Goal: Answer question/provide support: Share knowledge or assist other users

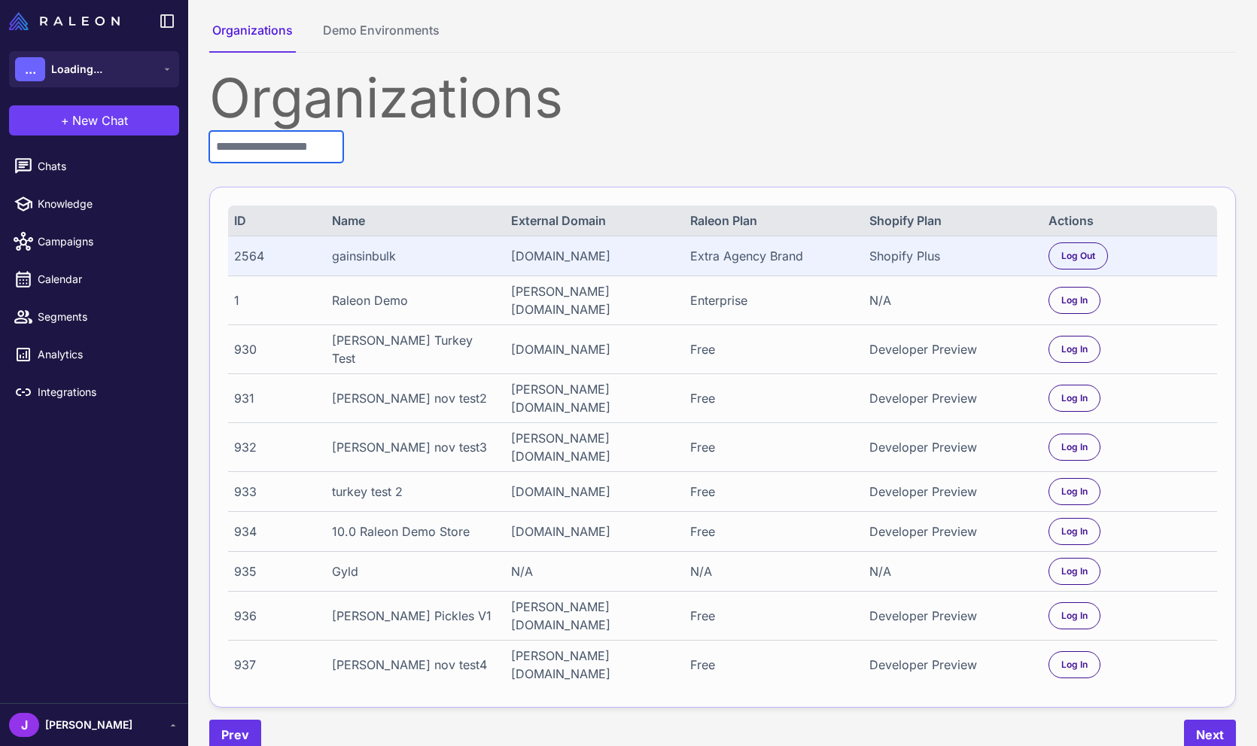
click at [251, 144] on input "text" at bounding box center [276, 147] width 134 height 32
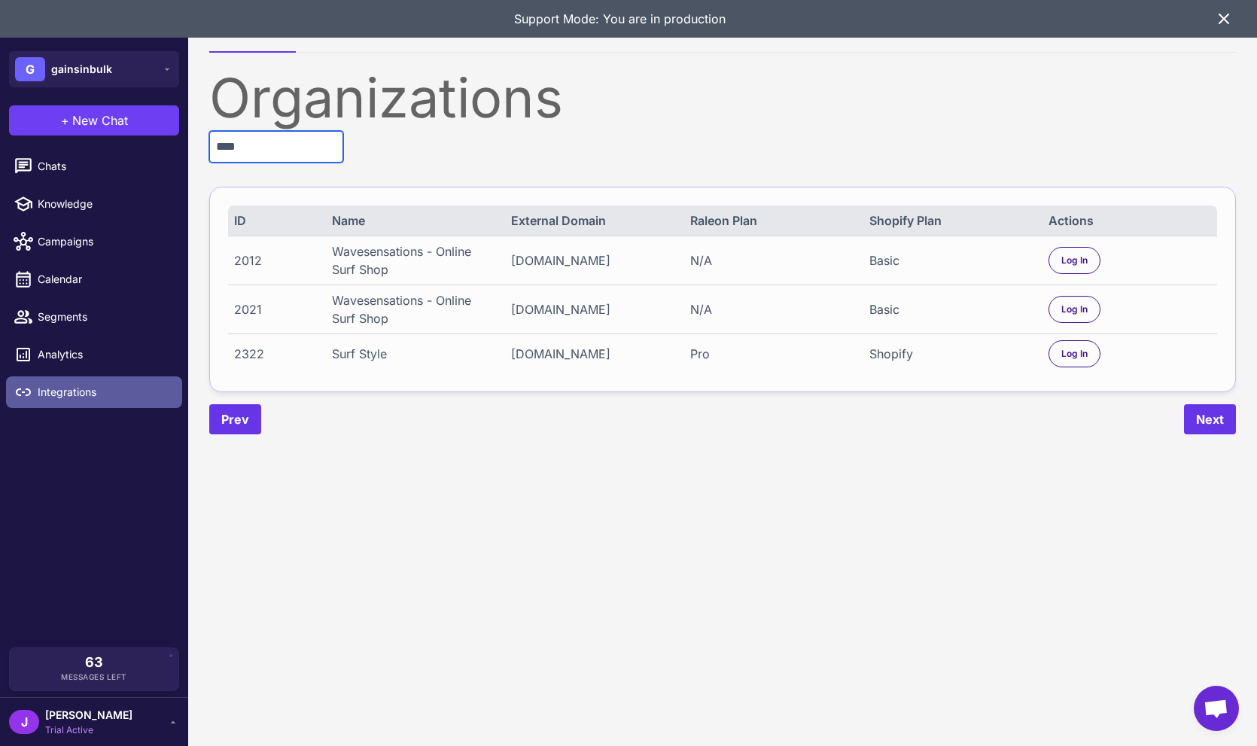
type input "****"
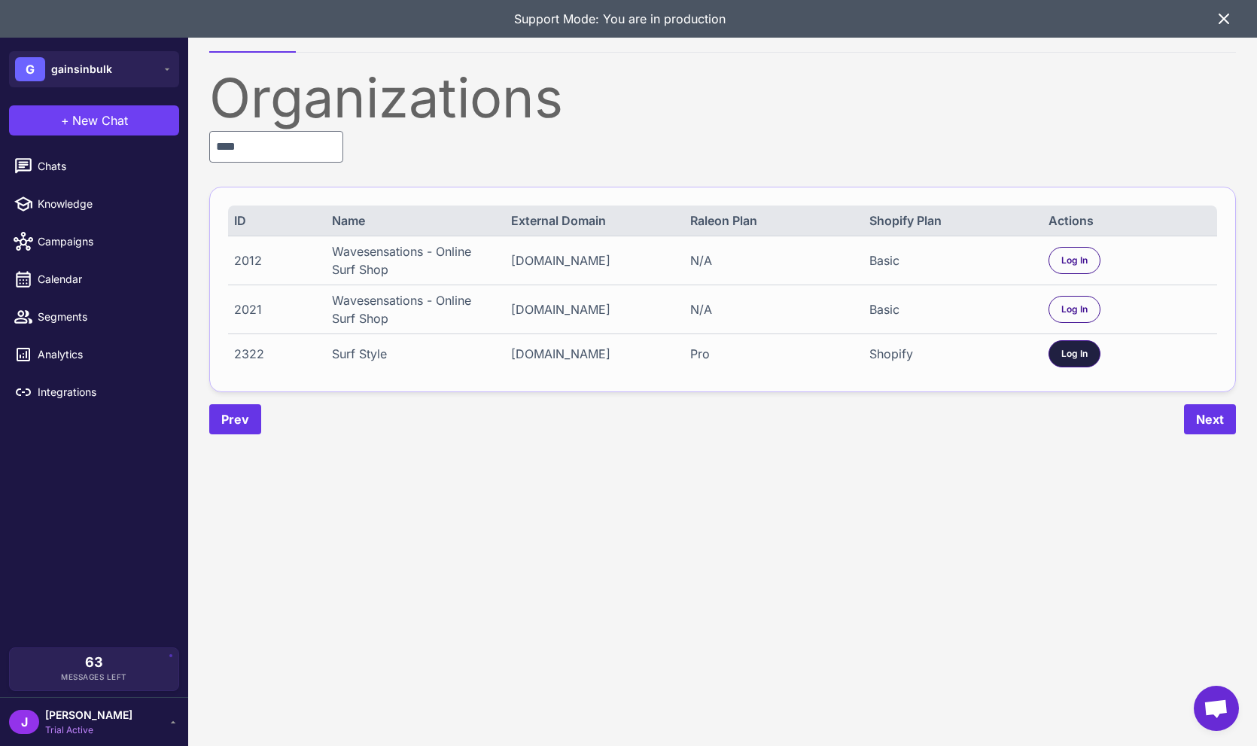
click at [1079, 346] on div "Log In" at bounding box center [1075, 353] width 52 height 27
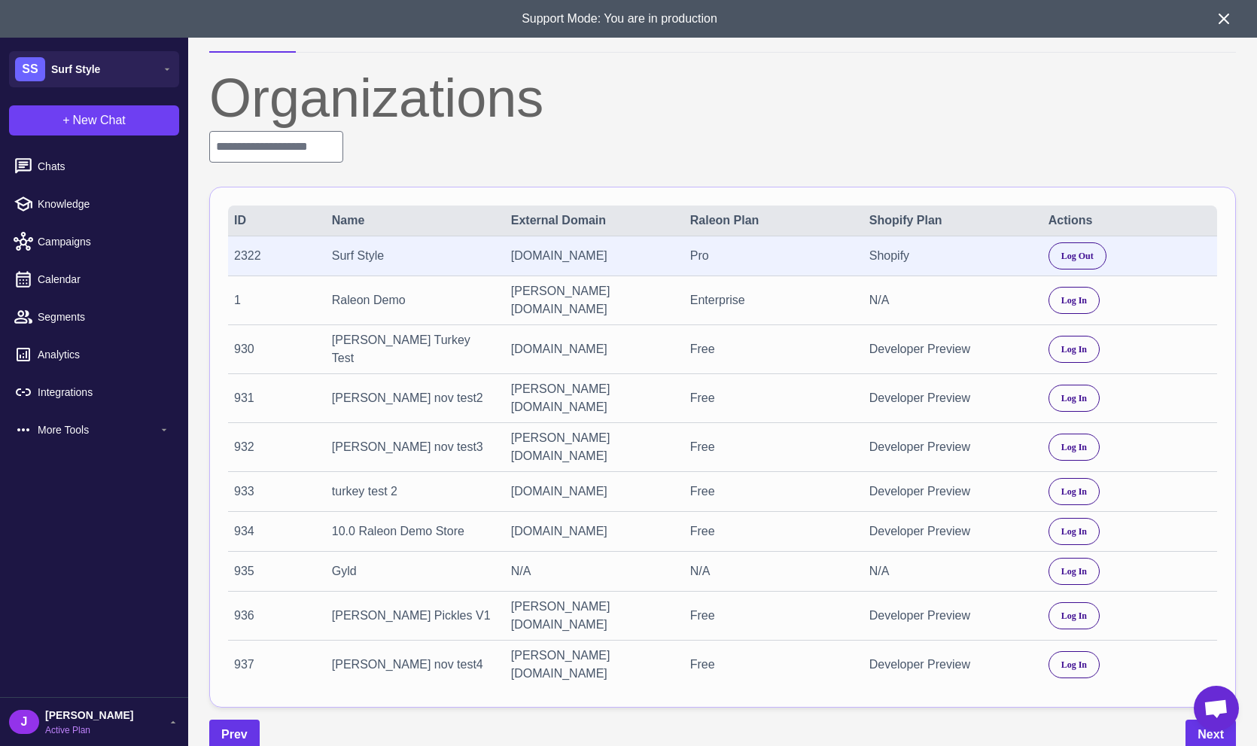
click at [552, 248] on div "surfstyledev.myshopify.com" at bounding box center [592, 256] width 163 height 18
click at [551, 248] on div "surfstyledev.myshopify.com" at bounding box center [592, 256] width 163 height 18
click at [555, 254] on div "surfstyledev.myshopify.com" at bounding box center [592, 256] width 163 height 18
click at [555, 255] on div "surfstyledev.myshopify.com" at bounding box center [592, 256] width 163 height 18
click at [545, 256] on div "surfstyledev.myshopify.com" at bounding box center [592, 256] width 163 height 18
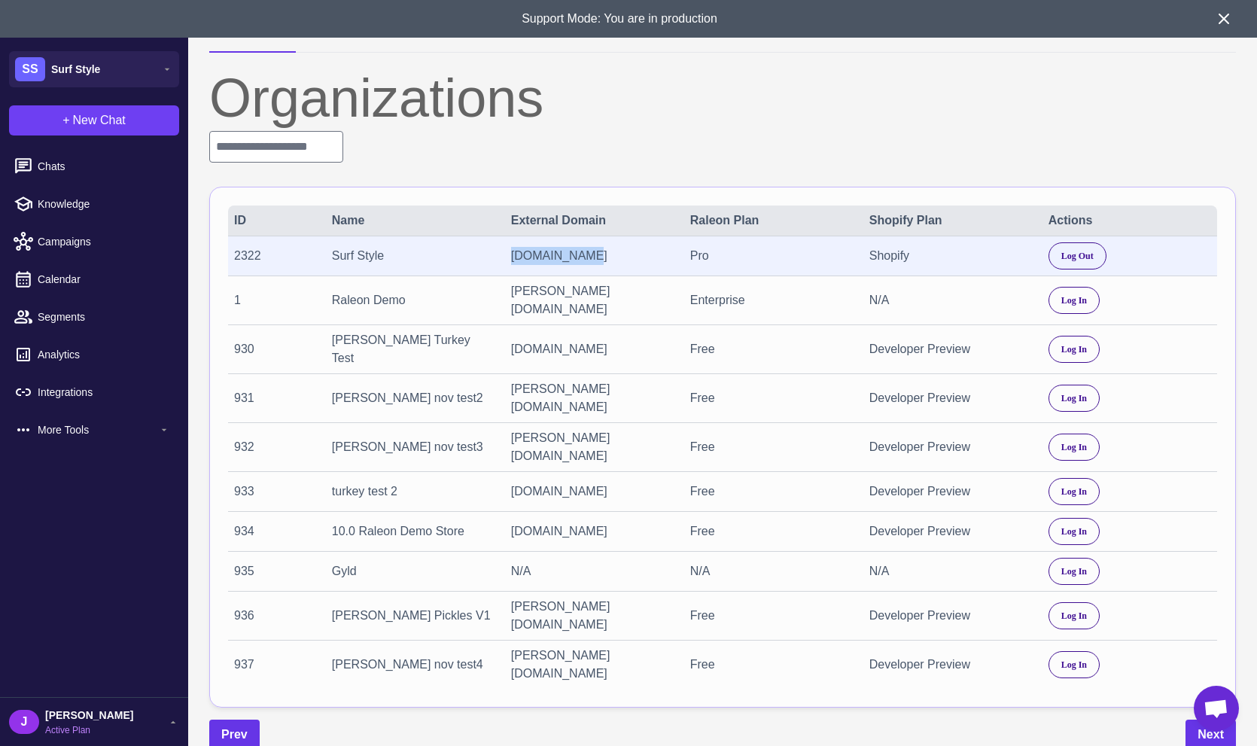
click at [545, 256] on div "surfstyledev.myshopify.com" at bounding box center [592, 256] width 163 height 18
click at [62, 723] on span "Active Plan" at bounding box center [89, 730] width 88 height 14
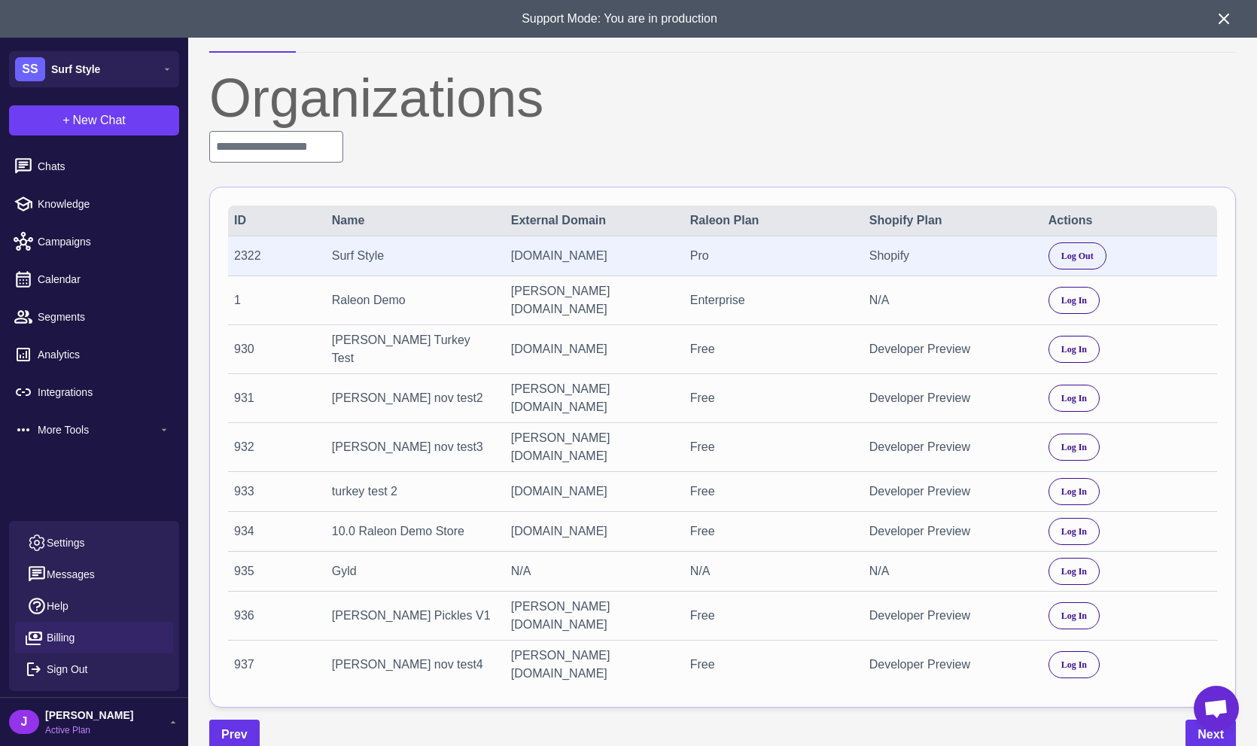
click at [59, 635] on span "Billing" at bounding box center [61, 637] width 28 height 17
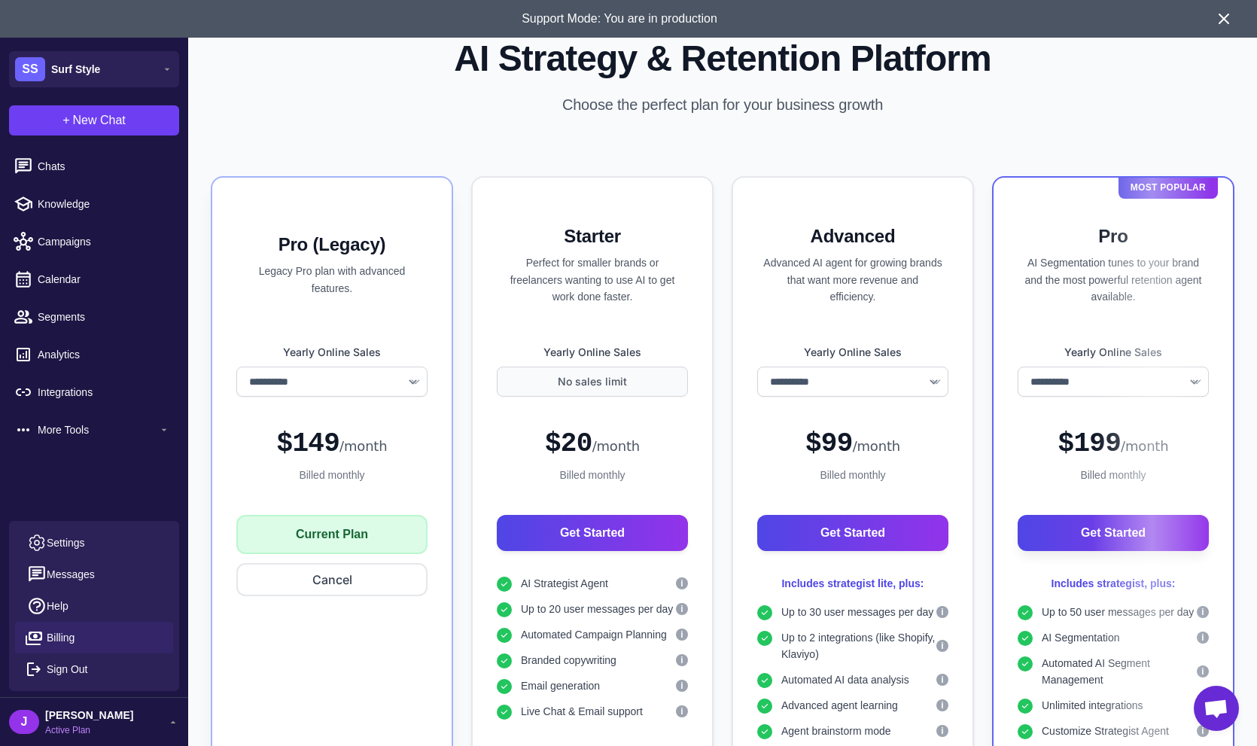
click at [339, 476] on div "Billed monthly" at bounding box center [331, 475] width 191 height 17
click at [341, 476] on div "Billed monthly" at bounding box center [331, 475] width 191 height 17
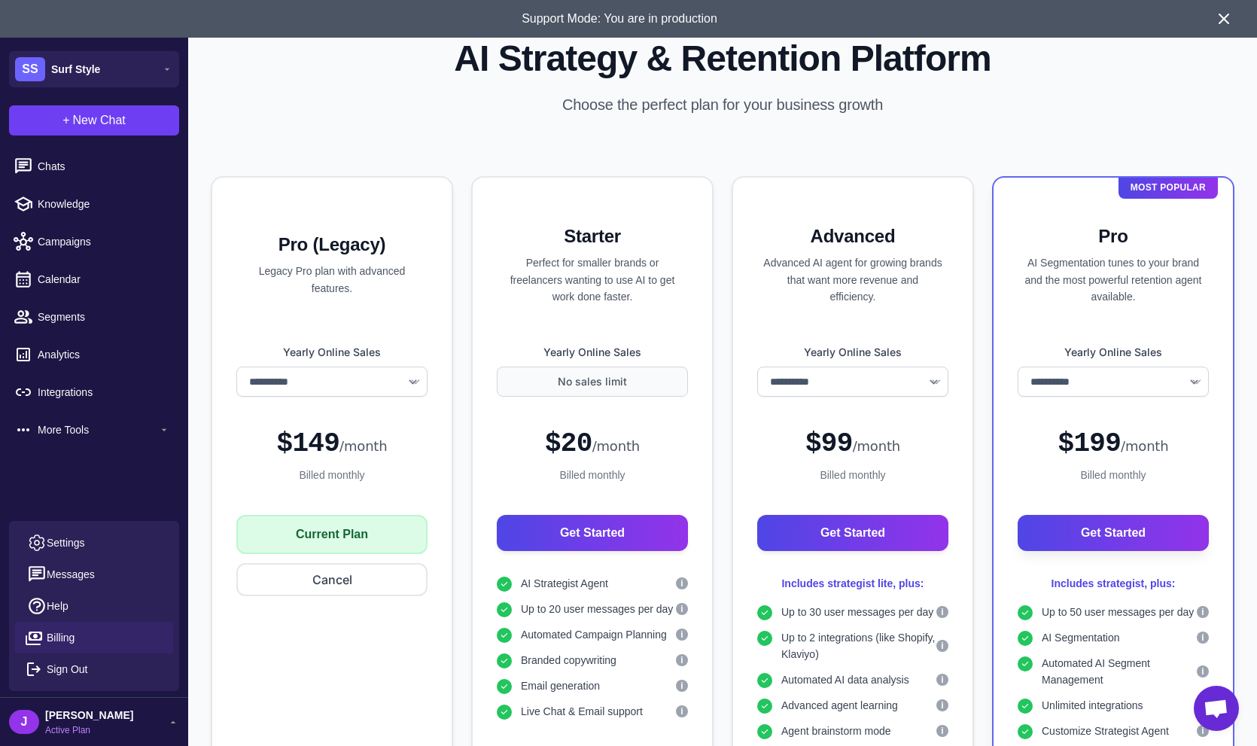
click at [1220, 23] on icon at bounding box center [1224, 19] width 18 height 18
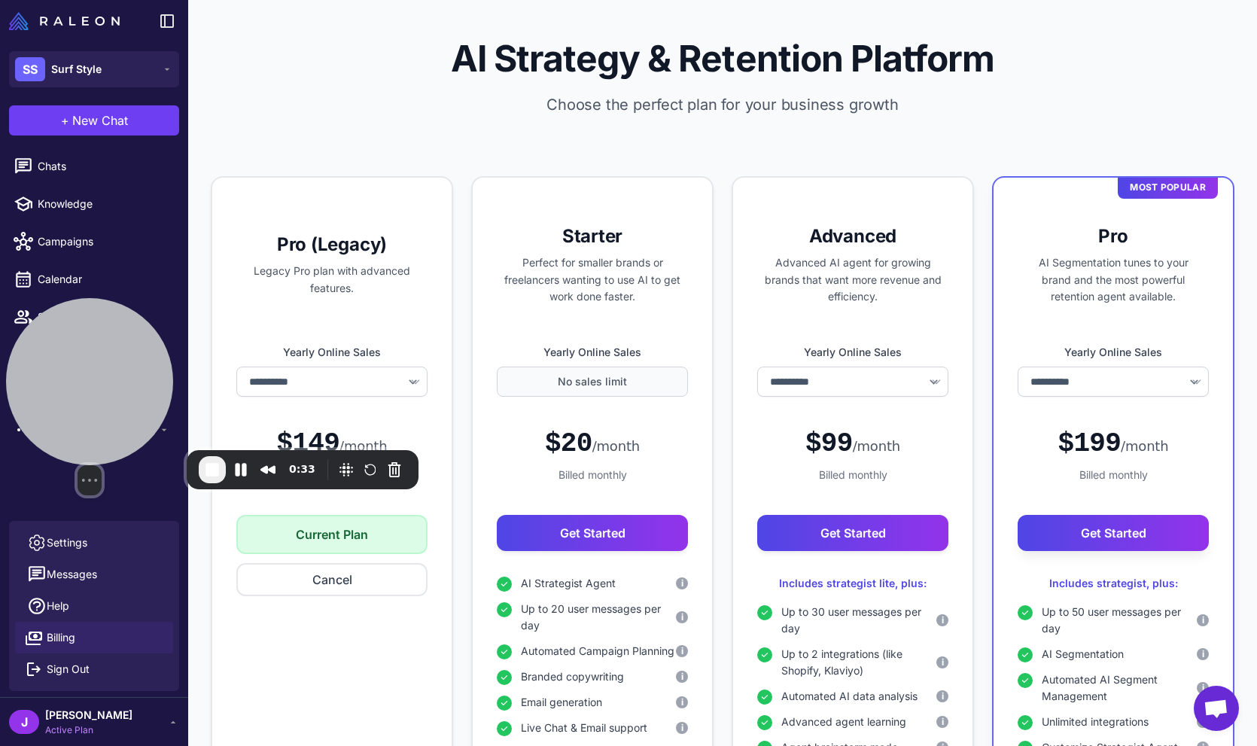
drag, startPoint x: 126, startPoint y: 647, endPoint x: 94, endPoint y: 441, distance: 207.9
click at [117, 385] on div at bounding box center [89, 381] width 167 height 167
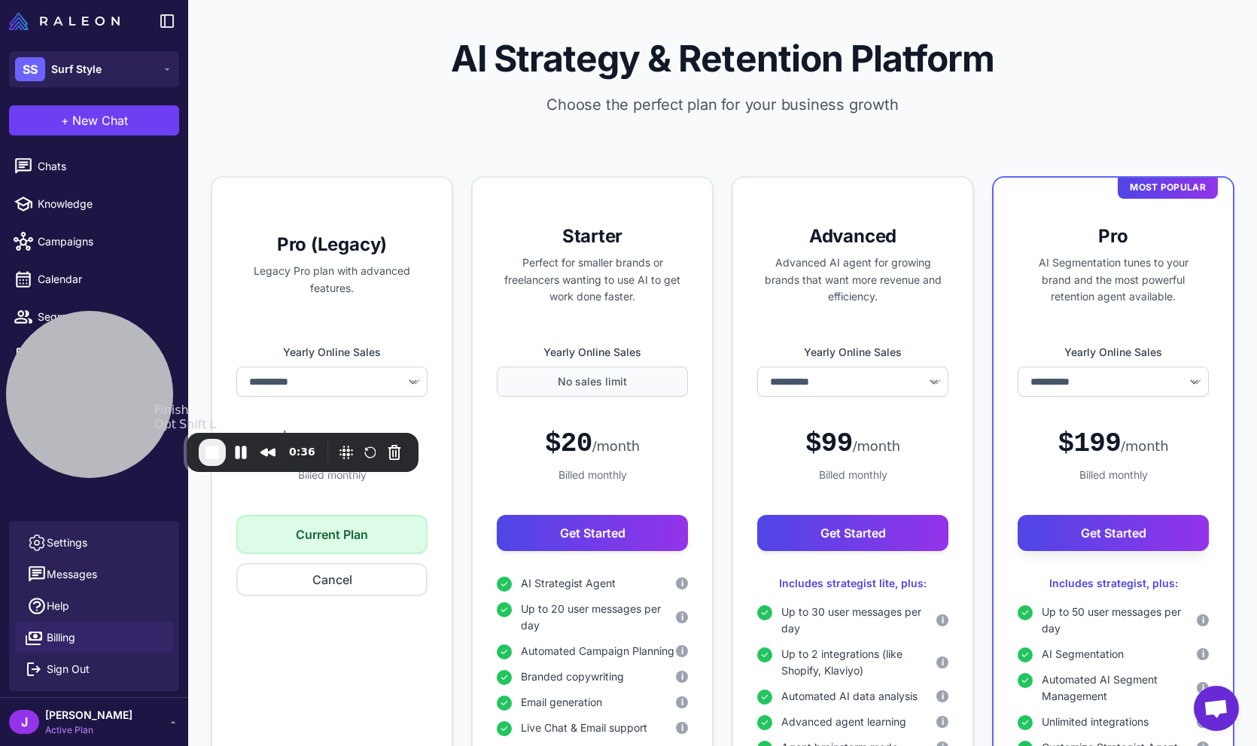
click at [211, 458] on span "End Recording" at bounding box center [212, 452] width 18 height 18
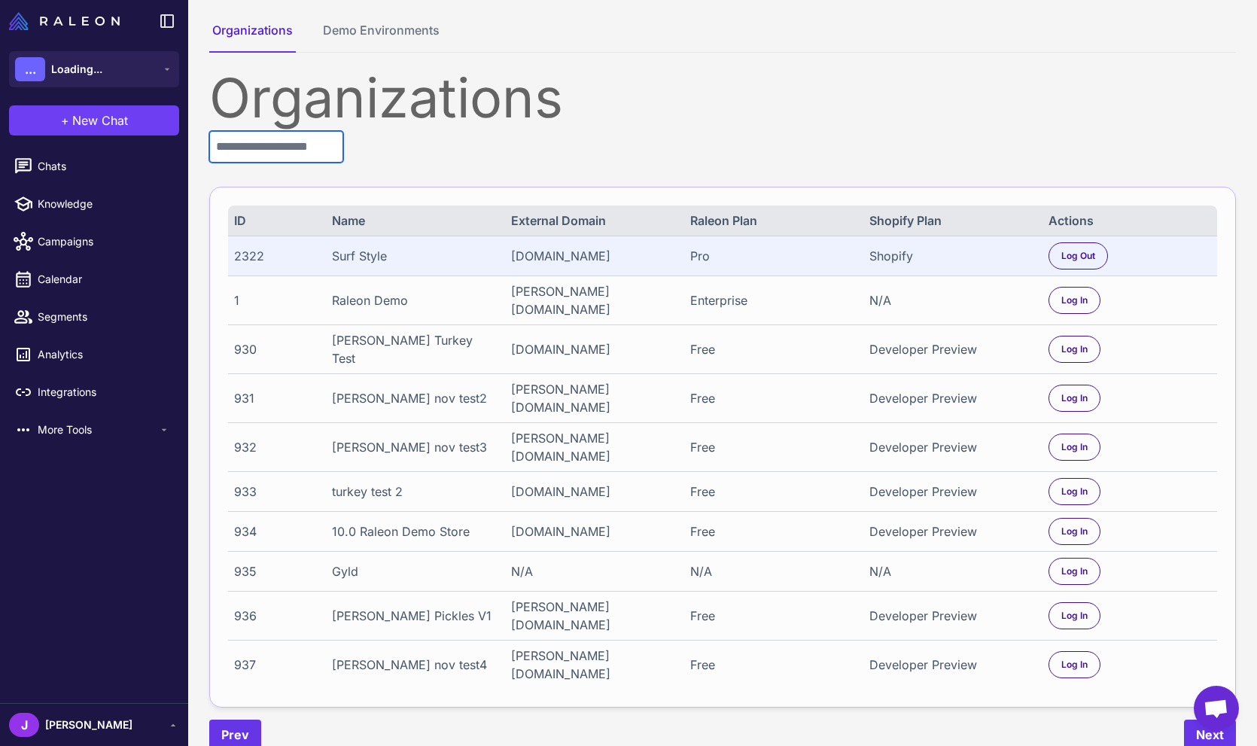
click at [246, 152] on input "text" at bounding box center [276, 147] width 134 height 32
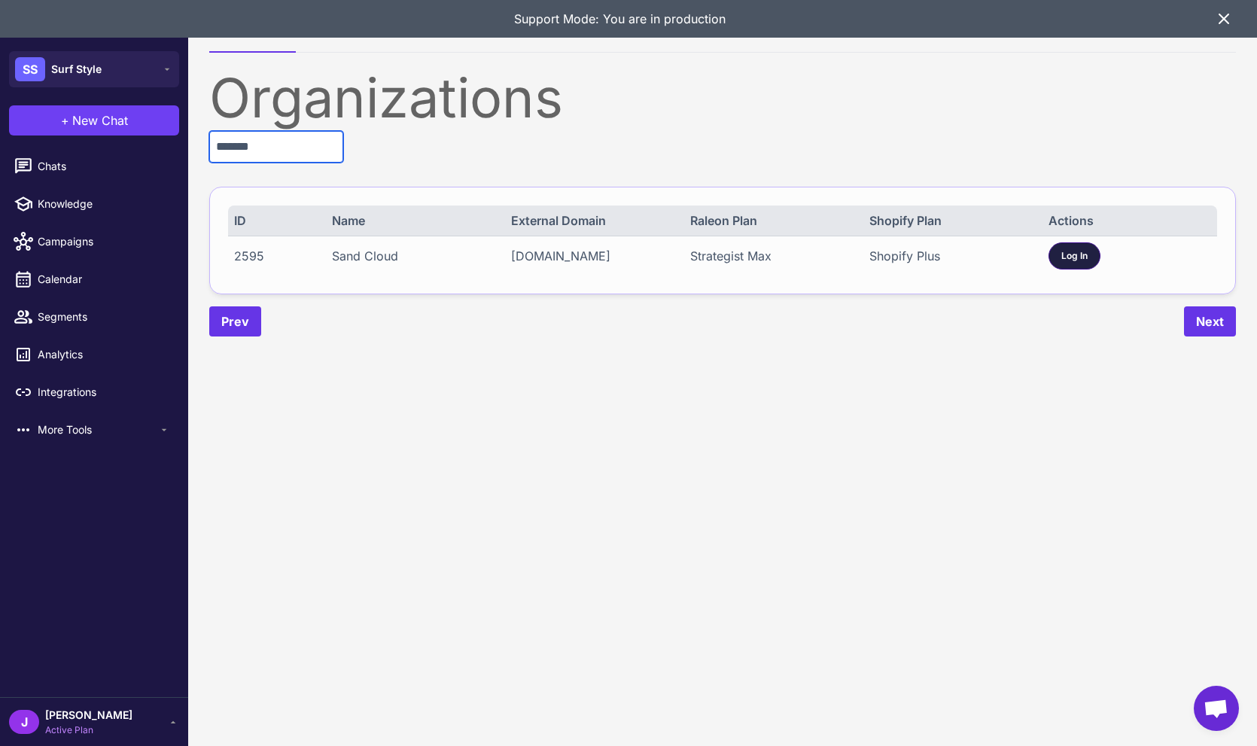
type input "*******"
click at [1073, 254] on span "Log In" at bounding box center [1074, 256] width 26 height 14
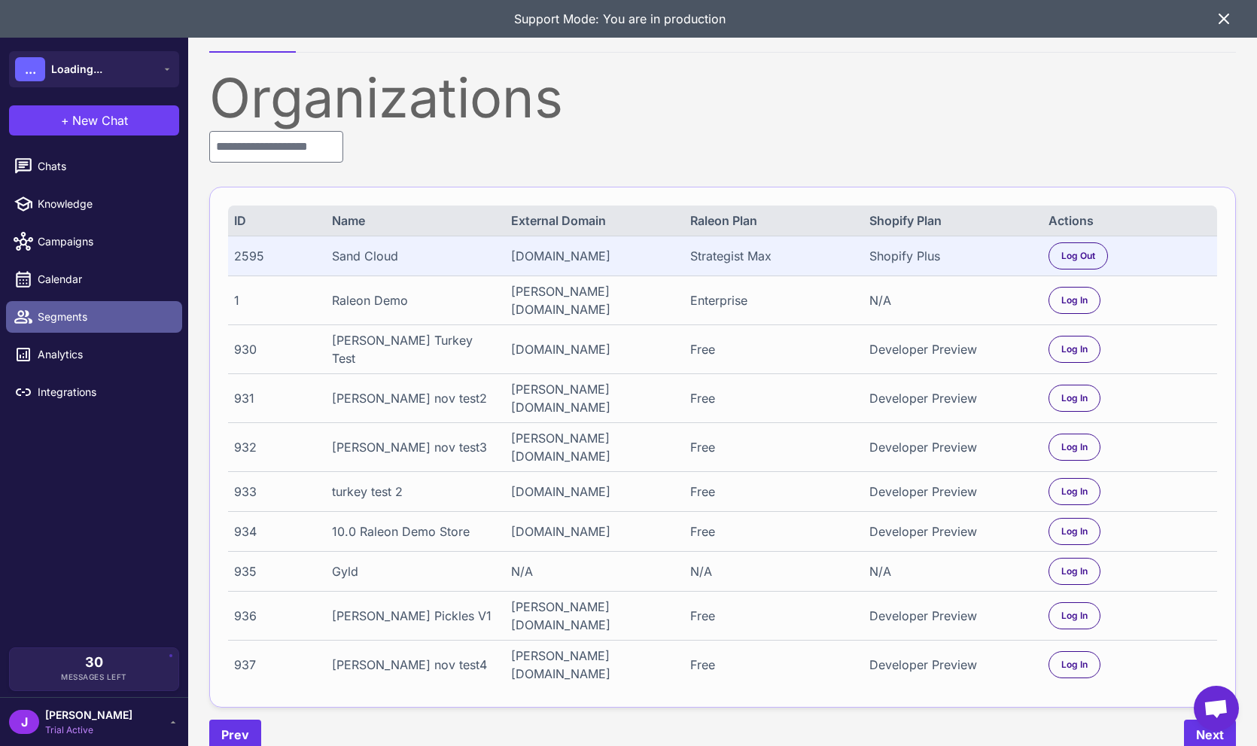
click at [59, 322] on span "Segments" at bounding box center [104, 317] width 132 height 17
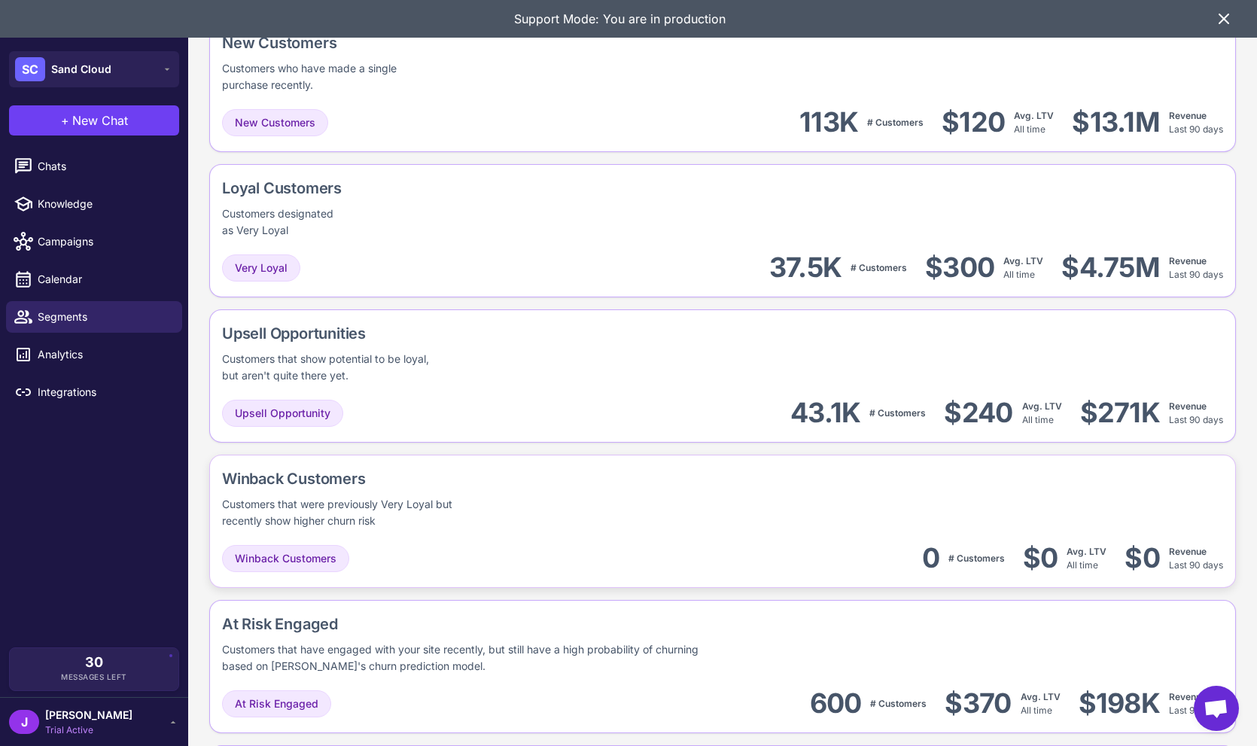
scroll to position [1156, 0]
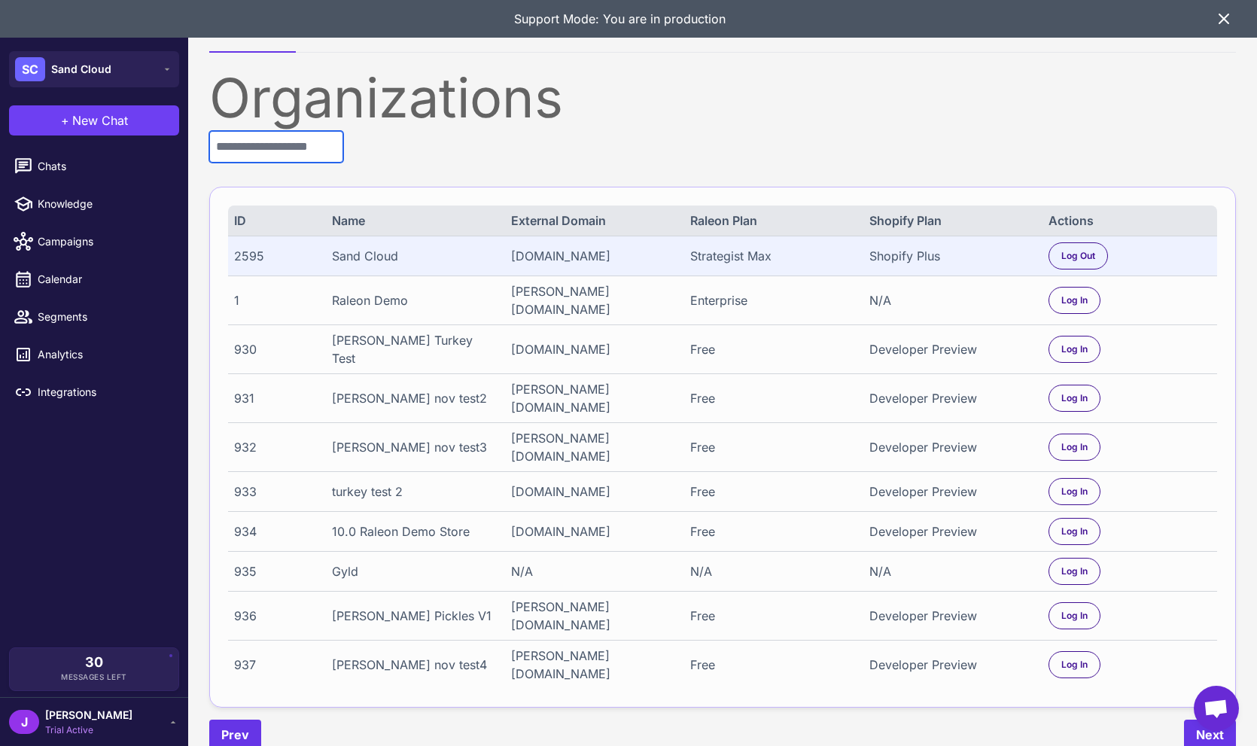
click at [285, 148] on input "text" at bounding box center [276, 147] width 134 height 32
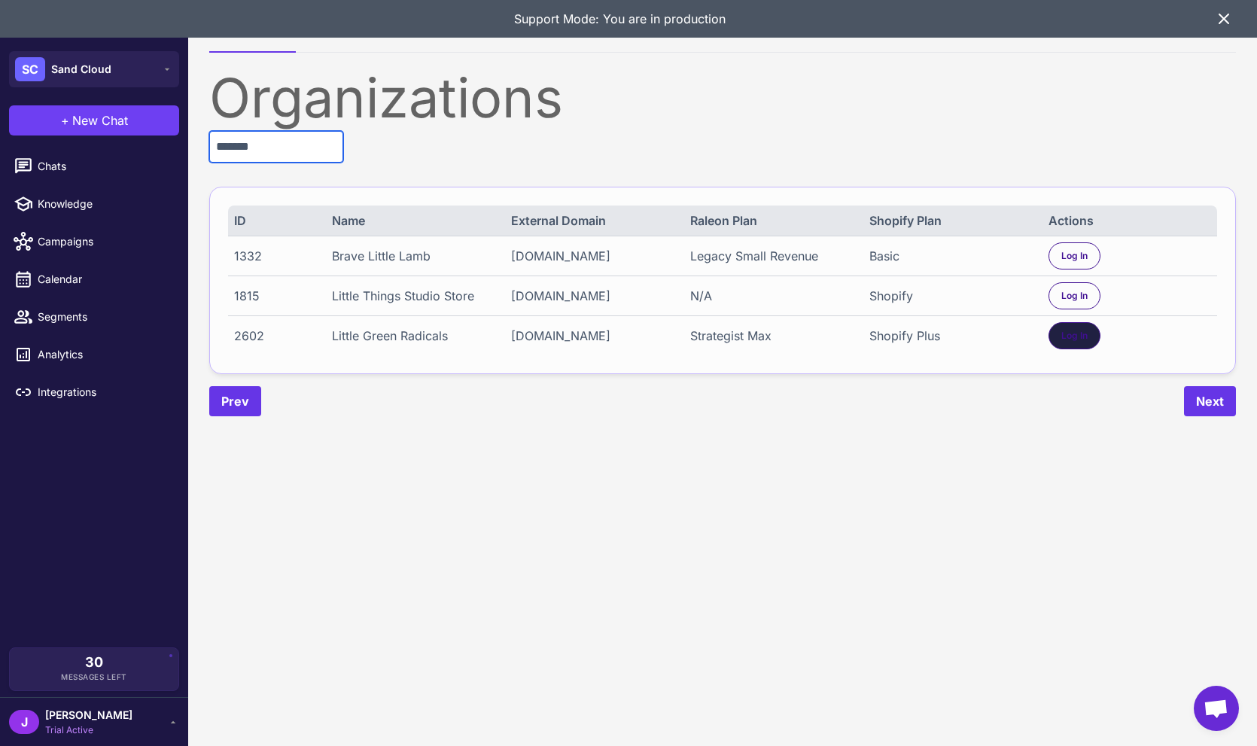
type input "******"
click at [1079, 342] on span "Log In" at bounding box center [1074, 336] width 26 height 14
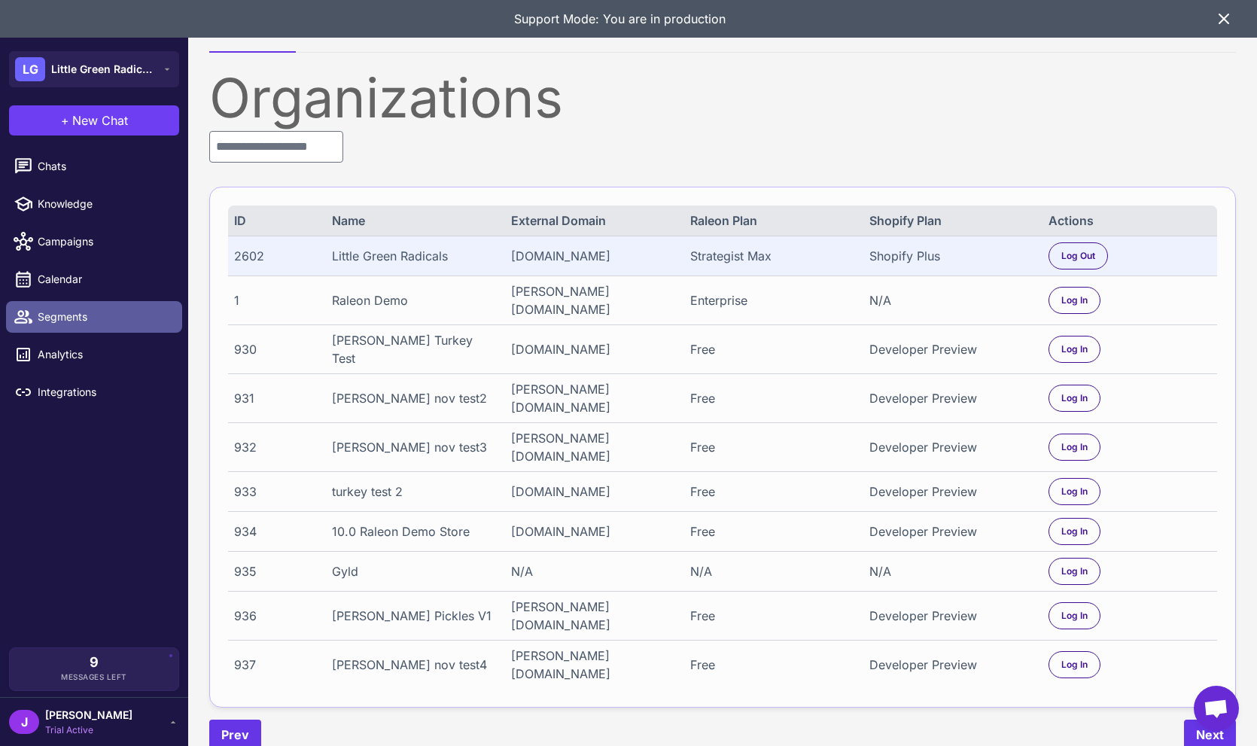
click at [62, 316] on span "Segments" at bounding box center [104, 317] width 132 height 17
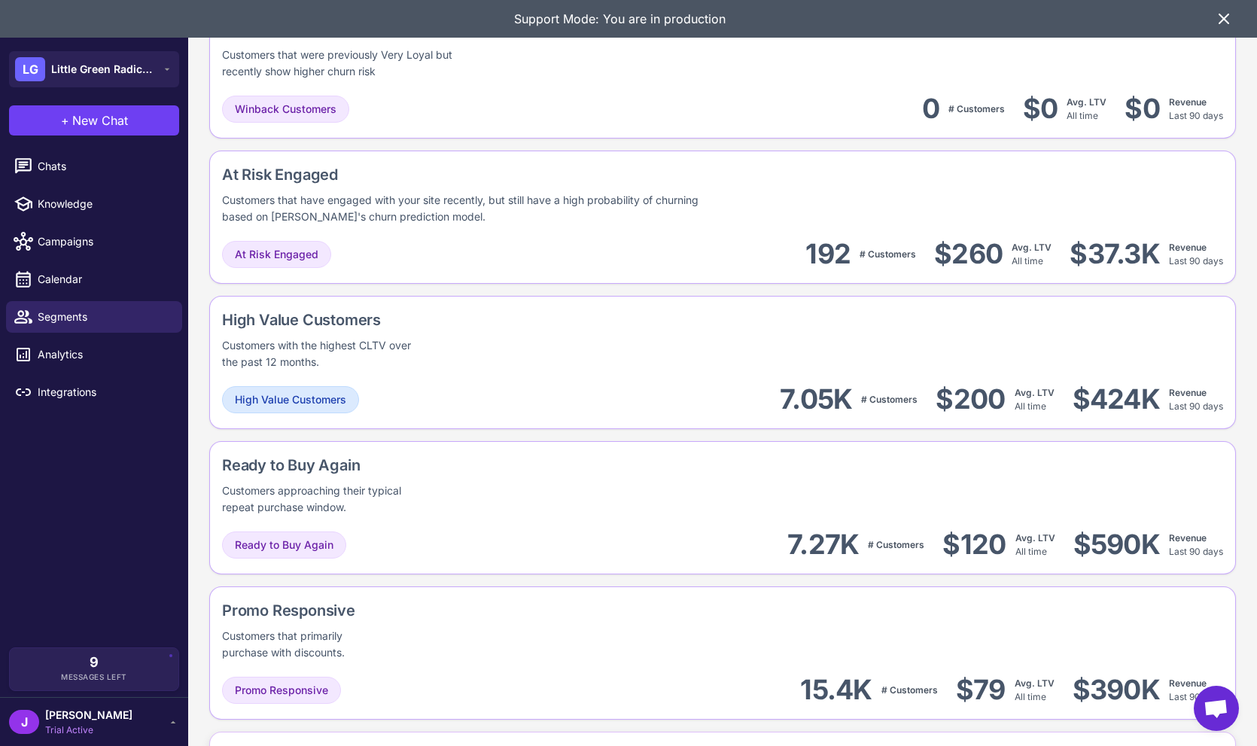
scroll to position [1239, 0]
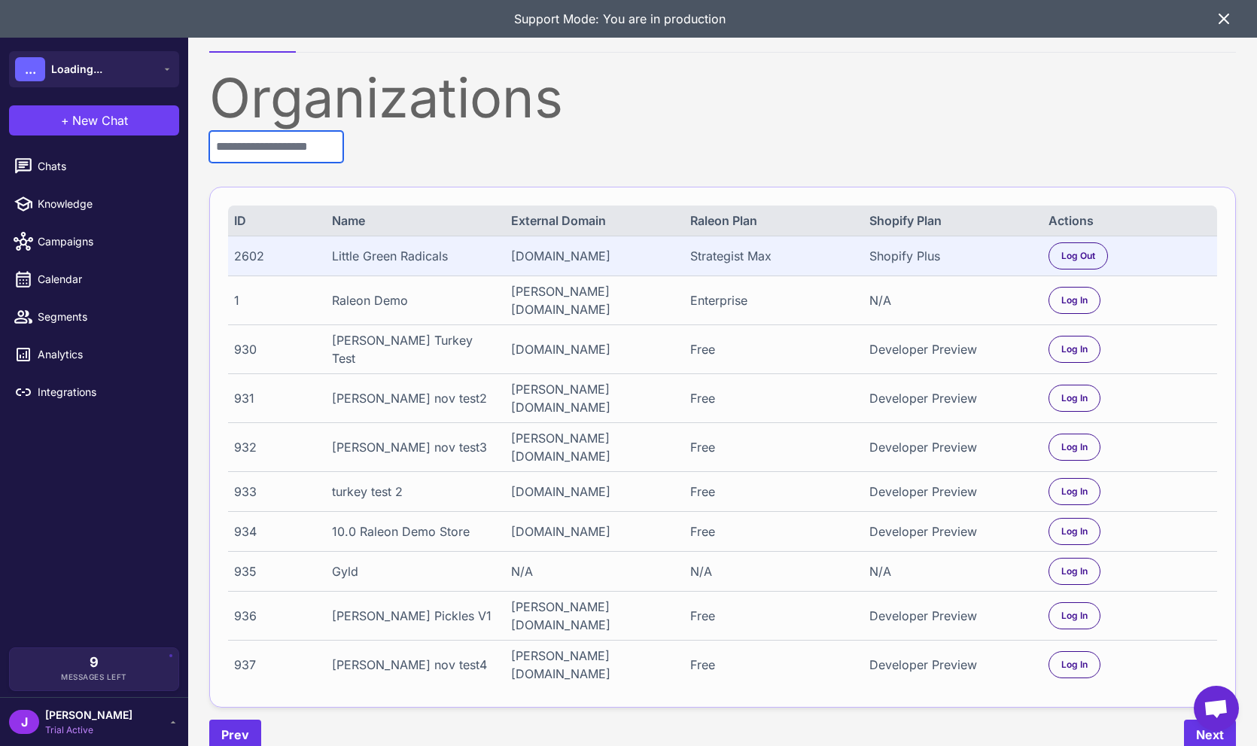
drag, startPoint x: 283, startPoint y: 157, endPoint x: 264, endPoint y: 133, distance: 30.0
click at [282, 156] on input "text" at bounding box center [276, 147] width 134 height 32
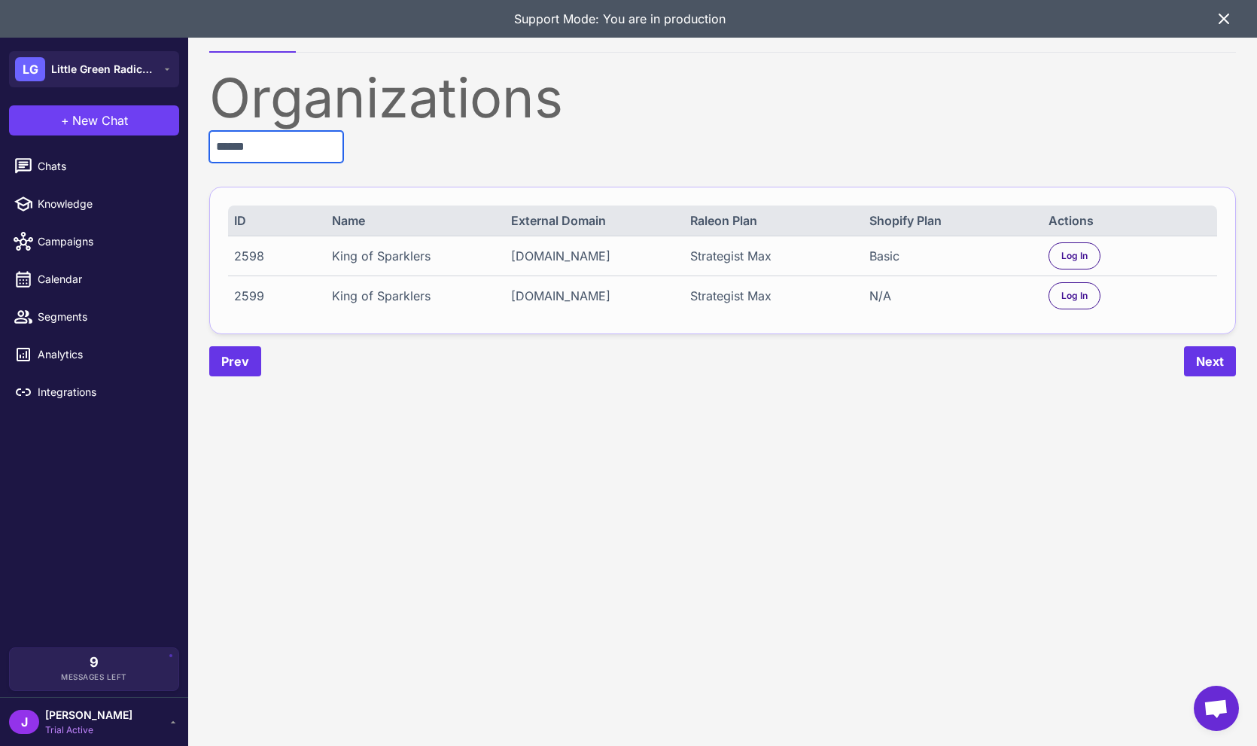
type input "******"
click at [883, 251] on div "Basic" at bounding box center [950, 256] width 163 height 18
click at [1058, 248] on div "Log In" at bounding box center [1075, 255] width 52 height 27
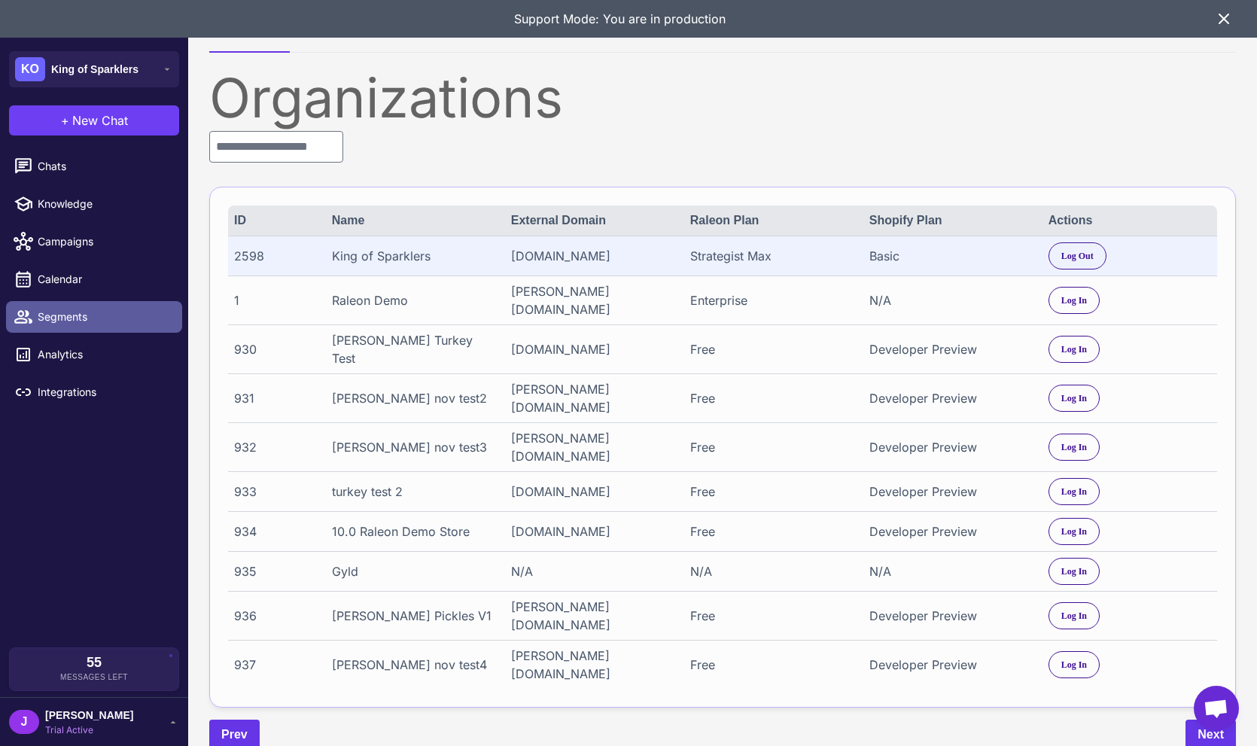
click at [59, 318] on span "Segments" at bounding box center [104, 317] width 132 height 17
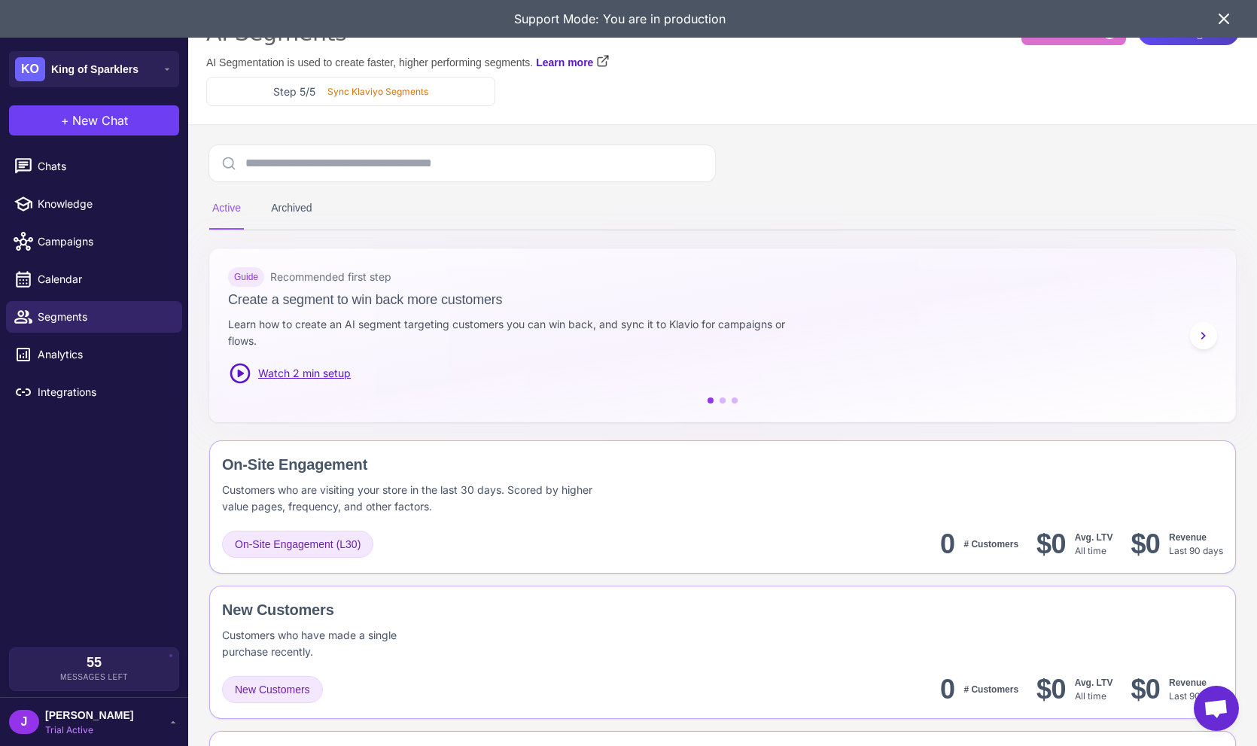
click at [1225, 14] on icon at bounding box center [1224, 19] width 18 height 18
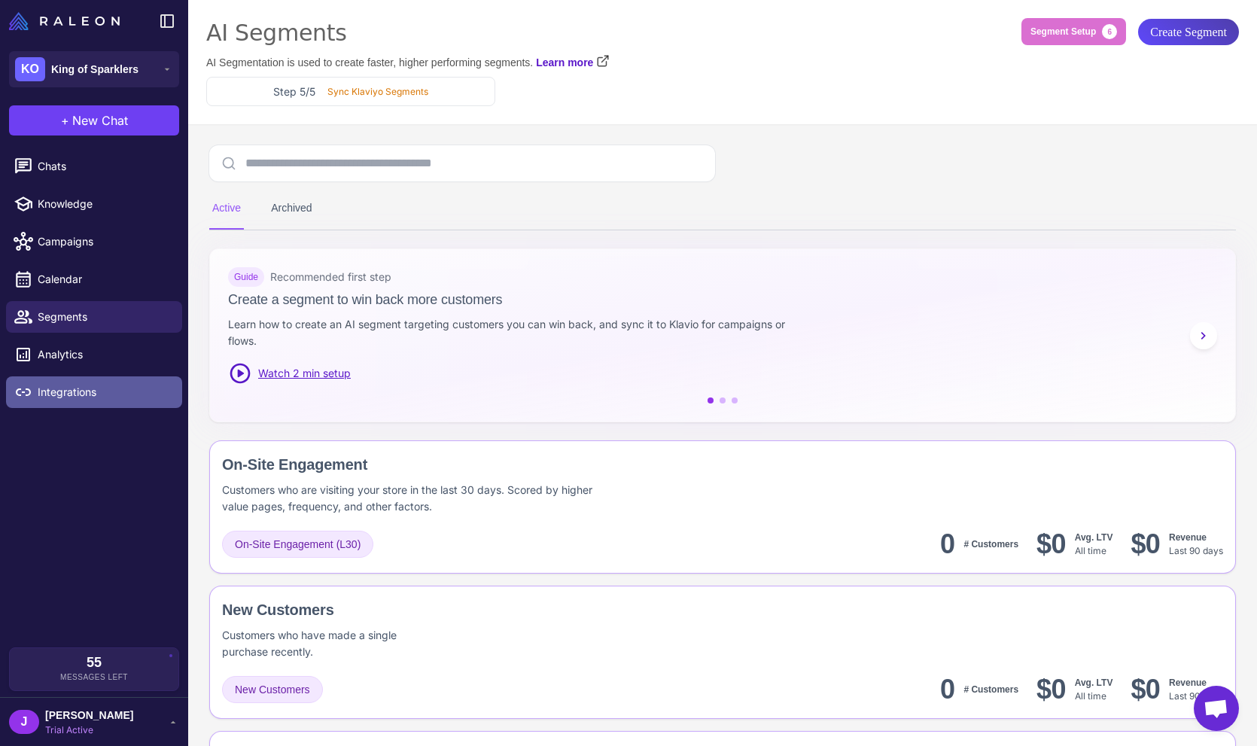
click at [62, 392] on span "Integrations" at bounding box center [104, 392] width 132 height 17
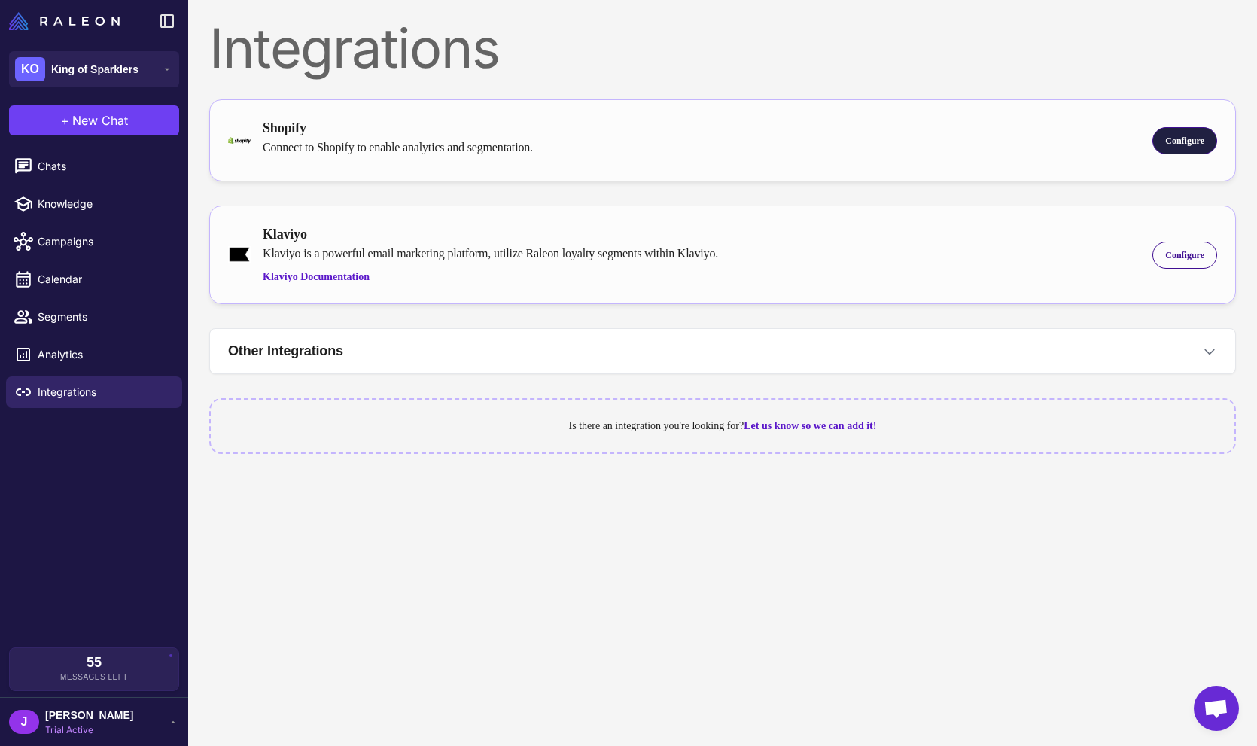
click at [1198, 132] on div "Configure" at bounding box center [1184, 140] width 65 height 27
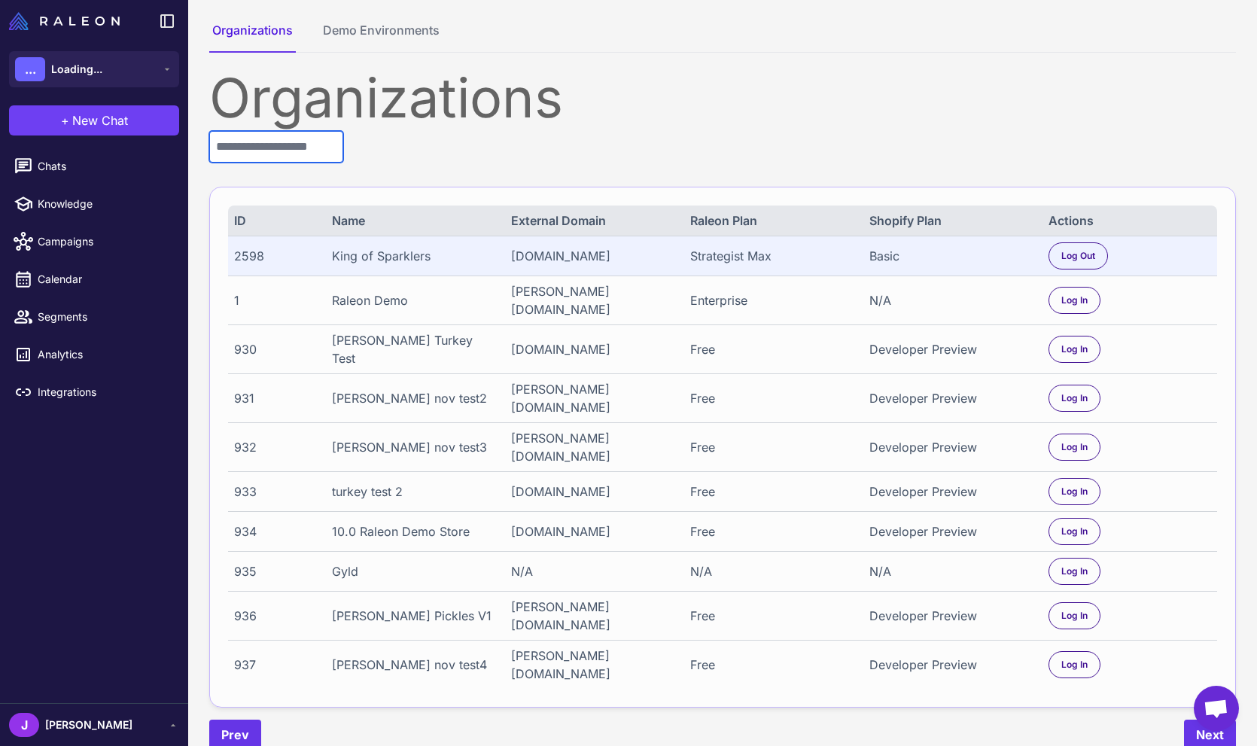
click at [269, 151] on input "text" at bounding box center [276, 147] width 134 height 32
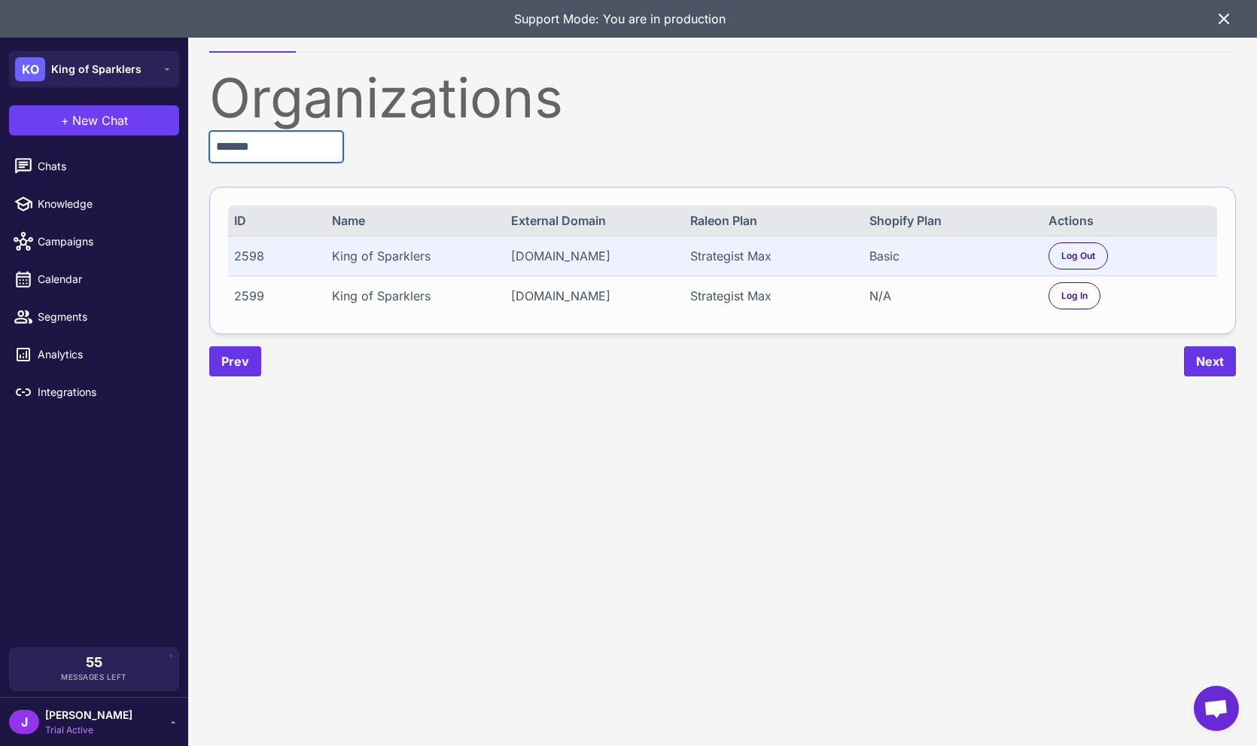
type input "*******"
click at [601, 300] on div "[DOMAIN_NAME]" at bounding box center [592, 296] width 163 height 18
click at [600, 300] on div "[DOMAIN_NAME]" at bounding box center [592, 296] width 163 height 18
click at [884, 254] on div "Basic" at bounding box center [950, 256] width 163 height 18
click at [256, 255] on div "2598" at bounding box center [274, 256] width 81 height 18
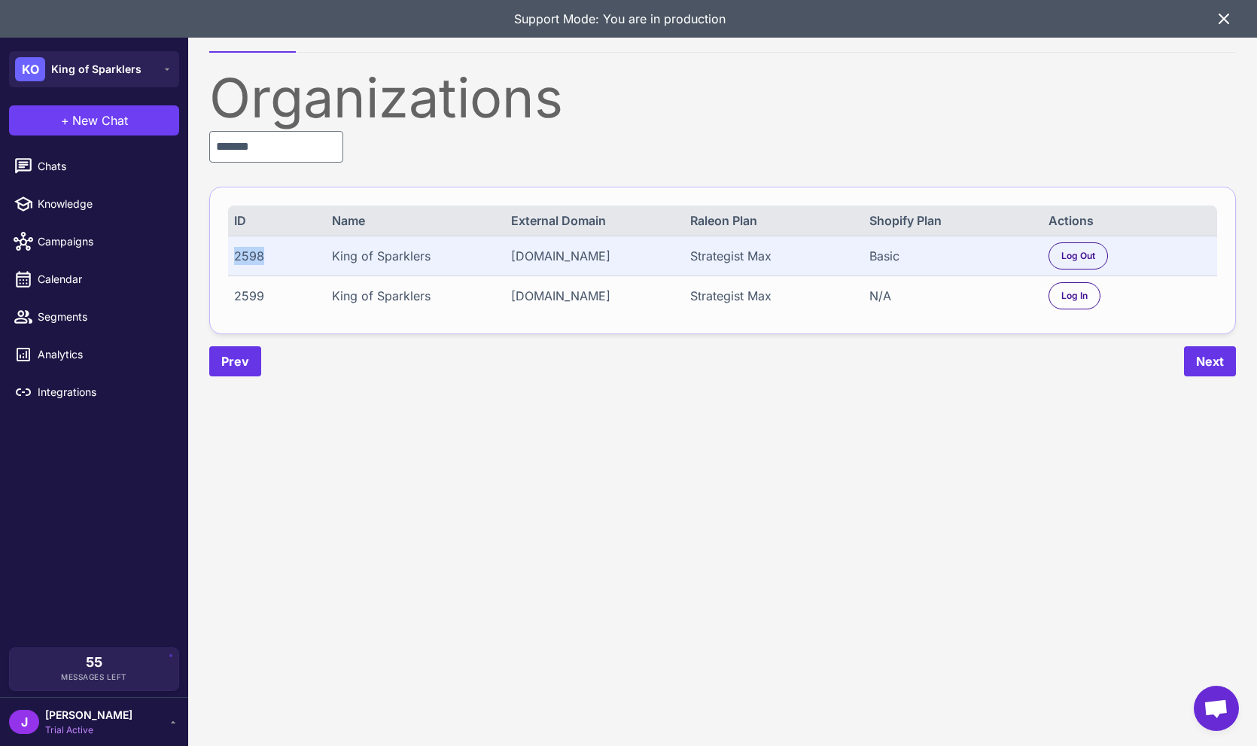
click at [256, 255] on div "2598" at bounding box center [274, 256] width 81 height 18
copy div "2598"
drag, startPoint x: 689, startPoint y: 376, endPoint x: 1165, endPoint y: 324, distance: 479.3
click at [694, 375] on div "Prev Next" at bounding box center [722, 361] width 1027 height 30
click at [1072, 292] on span "Log In" at bounding box center [1074, 296] width 26 height 14
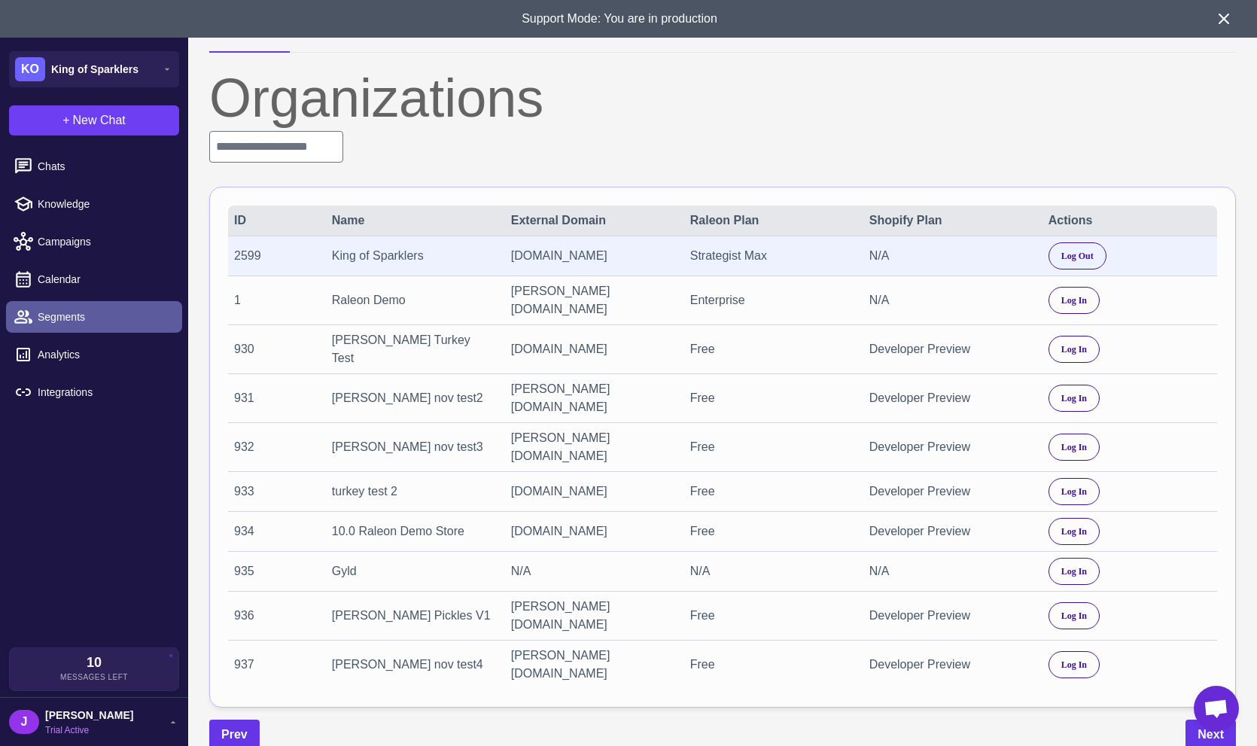
click at [54, 312] on span "Segments" at bounding box center [104, 317] width 132 height 17
click at [297, 157] on input "text" at bounding box center [276, 147] width 134 height 32
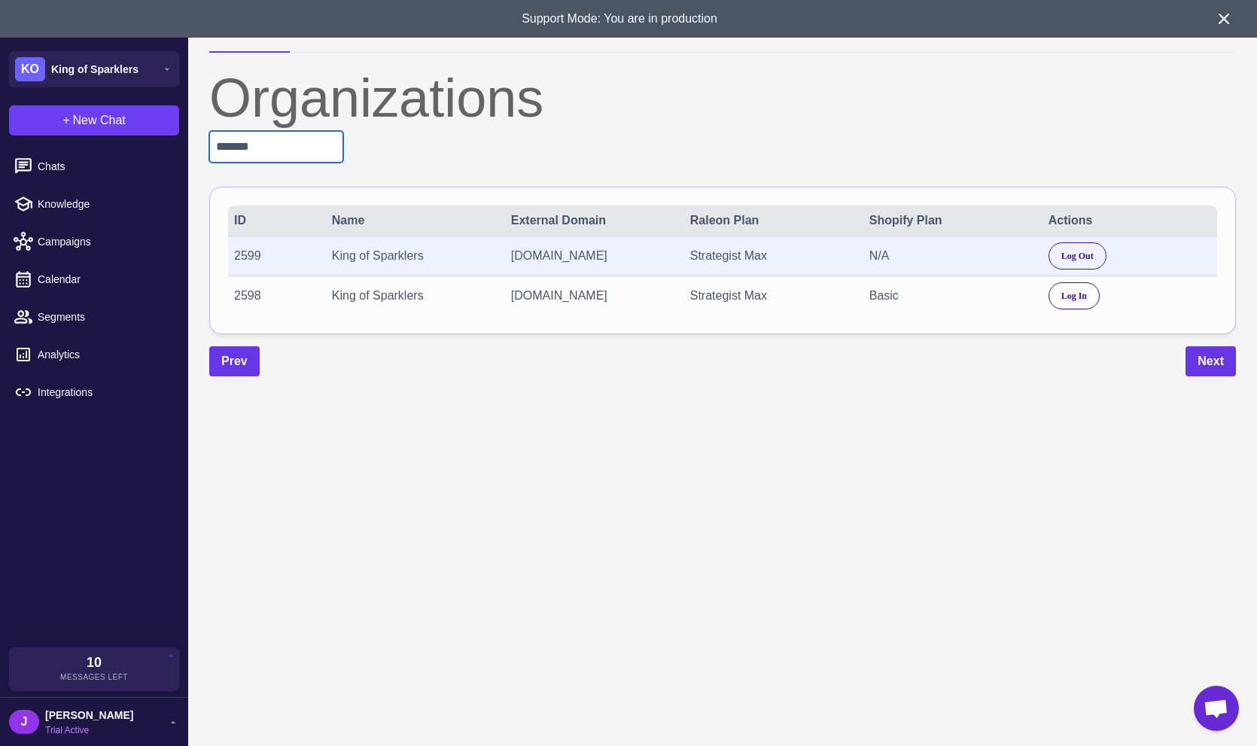
type input "*******"
drag, startPoint x: 492, startPoint y: 288, endPoint x: 658, endPoint y: 304, distance: 166.3
click at [658, 303] on div "2598 King of Sparklers 7pq0xa-nk.myshopify.com Strategist Max Basic Log In" at bounding box center [722, 295] width 989 height 40
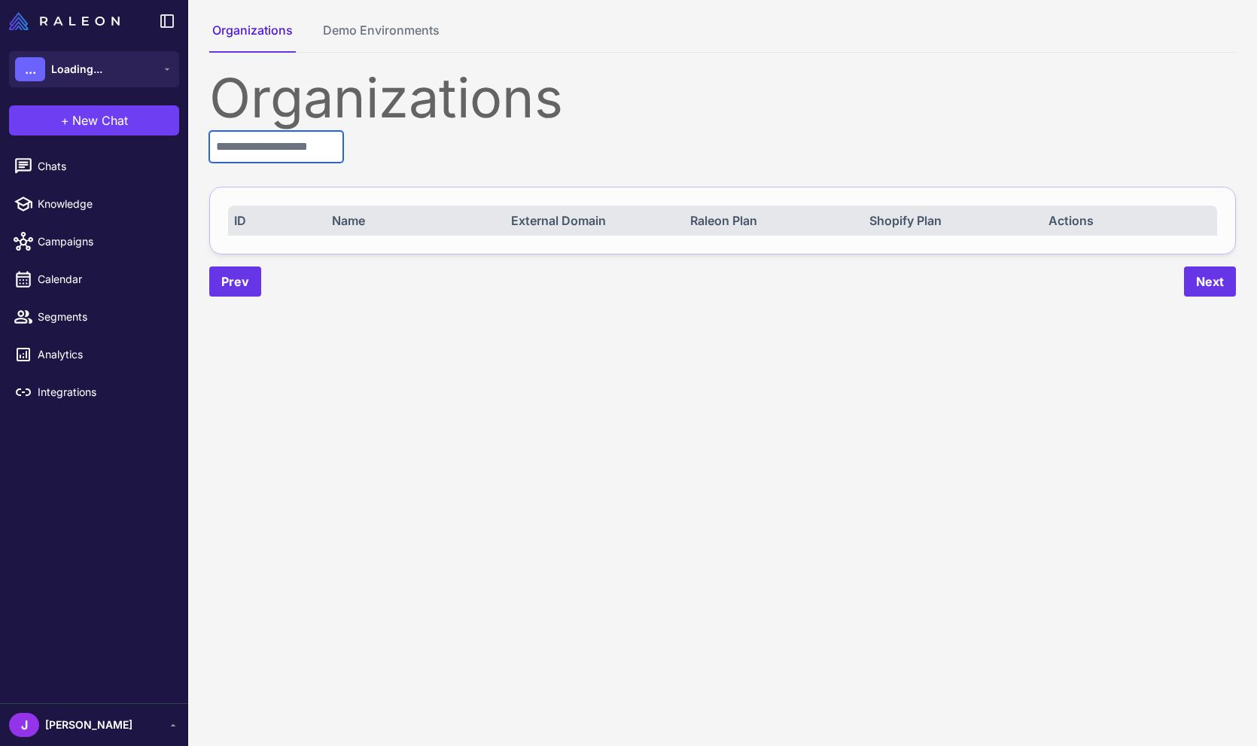
click at [298, 151] on input "text" at bounding box center [276, 147] width 134 height 32
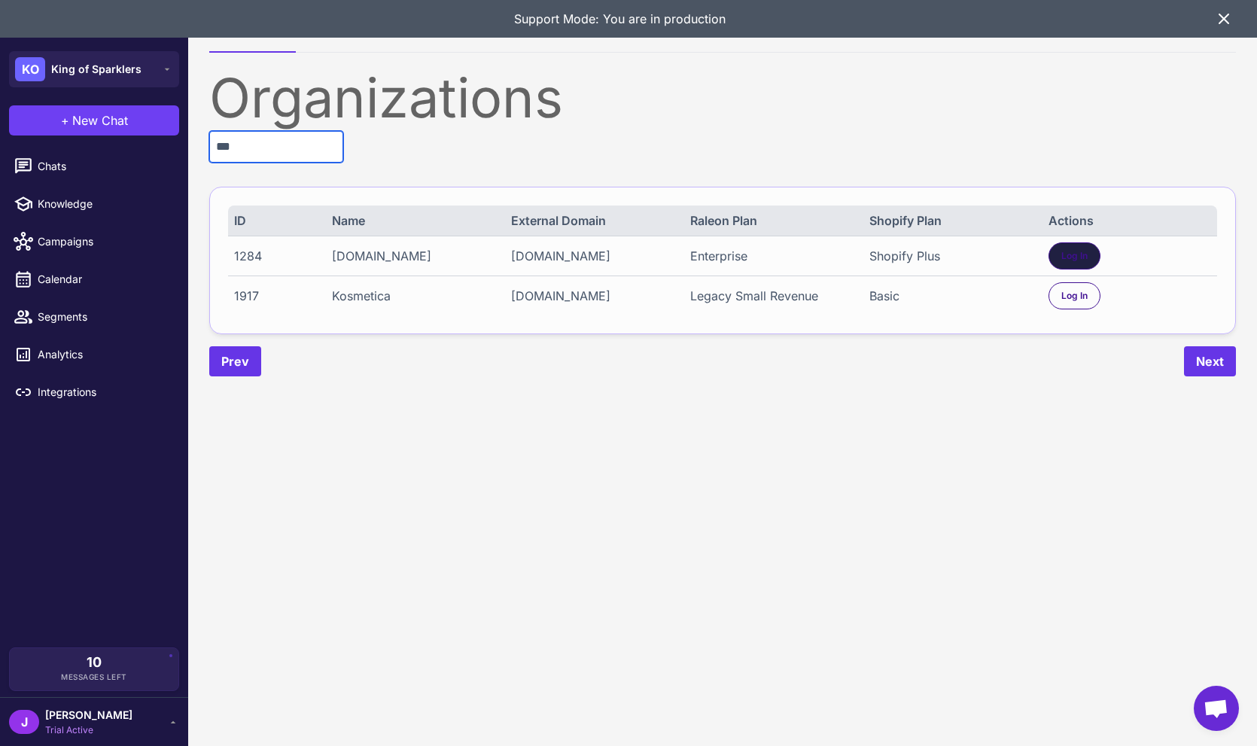
type input "***"
click at [1085, 257] on span "Log In" at bounding box center [1074, 256] width 26 height 14
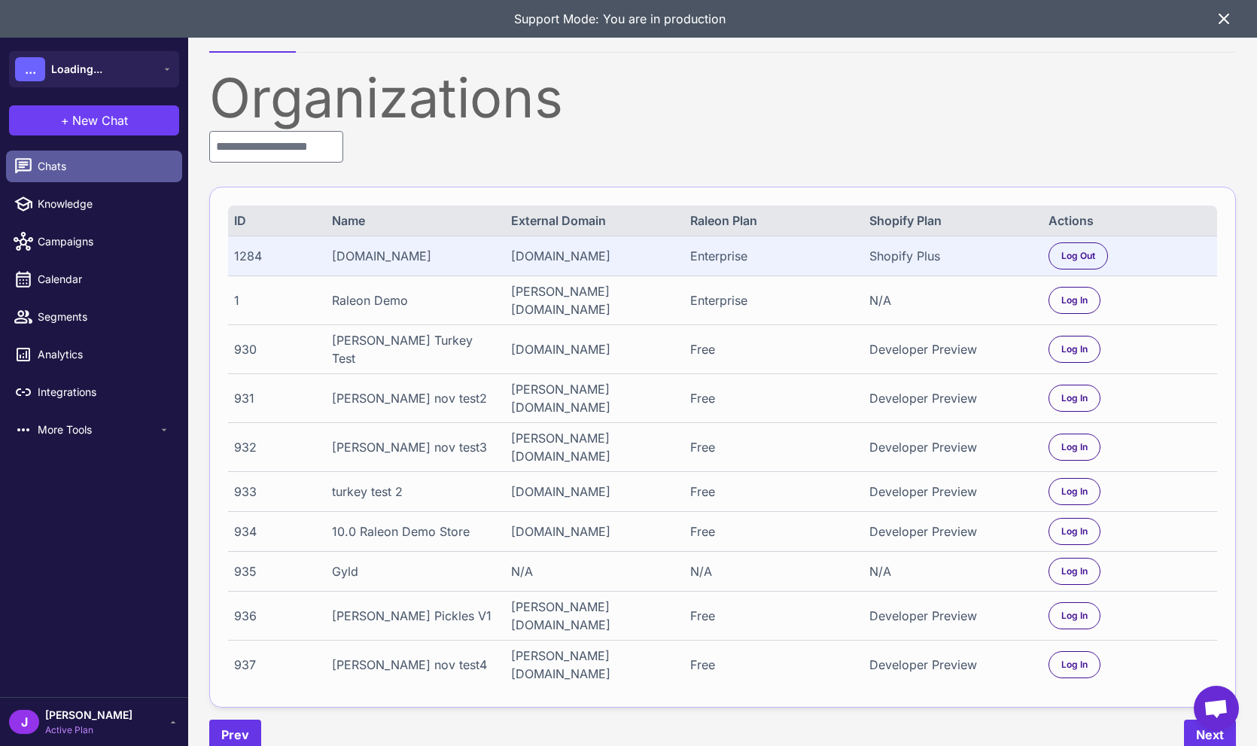
click at [48, 167] on span "Chats" at bounding box center [104, 166] width 132 height 17
